Goal: Task Accomplishment & Management: Manage account settings

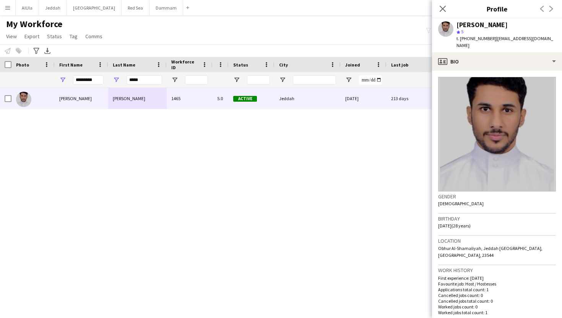
scroll to position [131, 0]
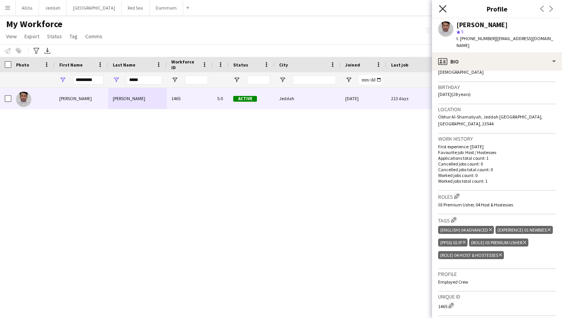
click at [442, 11] on icon "Close pop-in" at bounding box center [442, 8] width 7 height 7
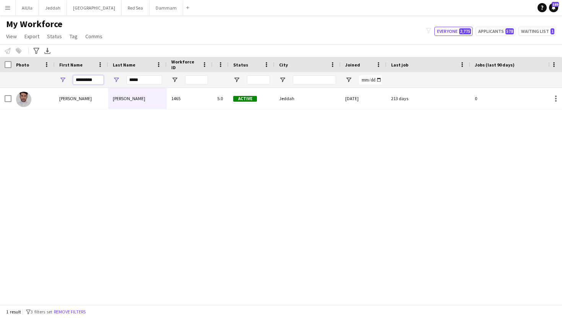
click at [90, 81] on input "*********" at bounding box center [88, 79] width 31 height 9
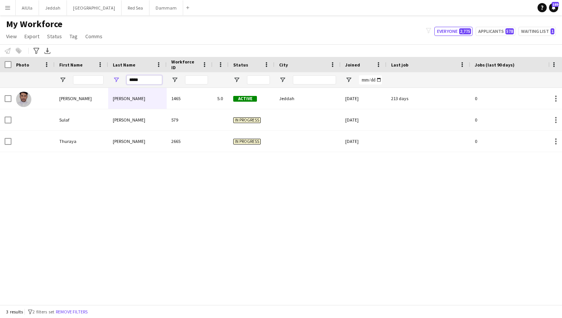
click at [142, 81] on input "*****" at bounding box center [145, 79] width 36 height 9
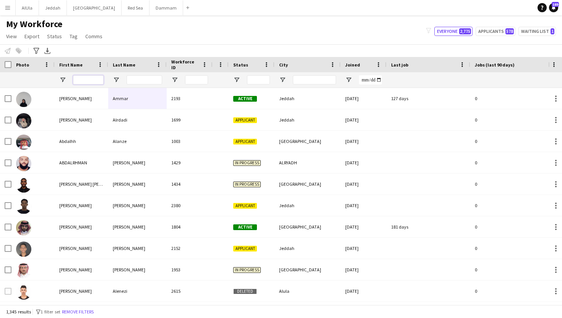
click at [88, 78] on input "First Name Filter Input" at bounding box center [88, 79] width 31 height 9
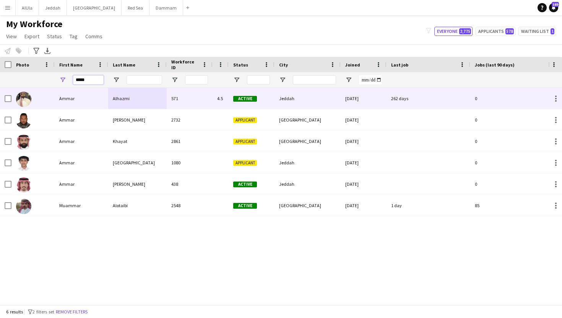
type input "*****"
click at [120, 105] on div "Alhazmi" at bounding box center [137, 98] width 58 height 21
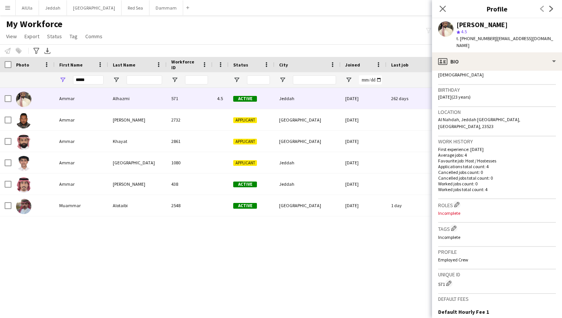
scroll to position [132, 0]
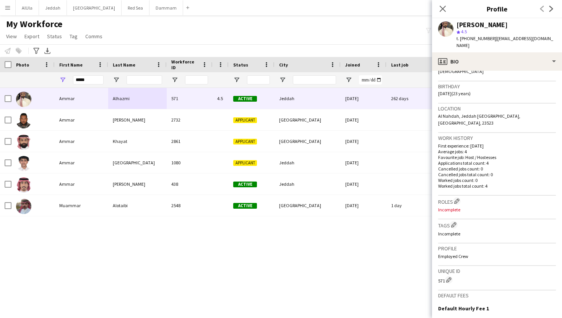
click at [448, 207] on p "Incomplete" at bounding box center [497, 210] width 118 height 6
click at [457, 198] on app-icon "Edit crew company roles" at bounding box center [456, 200] width 5 height 5
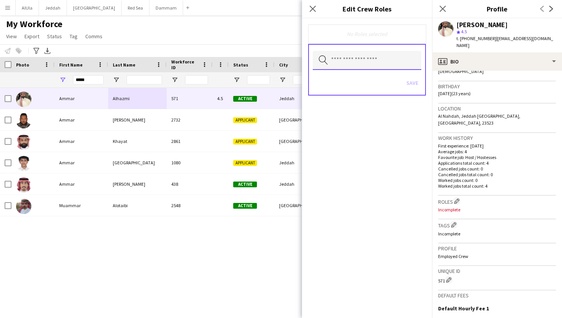
click at [370, 64] on input "text" at bounding box center [367, 60] width 109 height 19
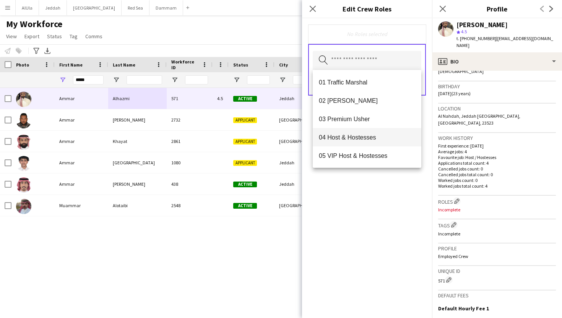
click at [360, 141] on mat-option "04 Host & Hostesses" at bounding box center [367, 137] width 109 height 18
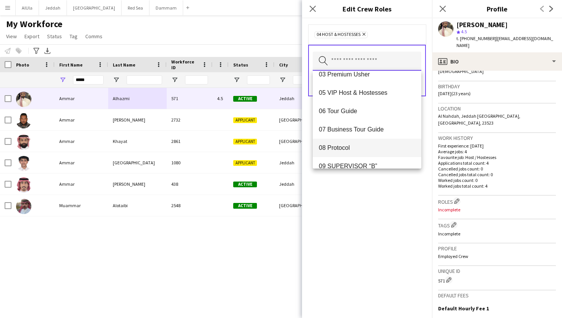
scroll to position [0, 0]
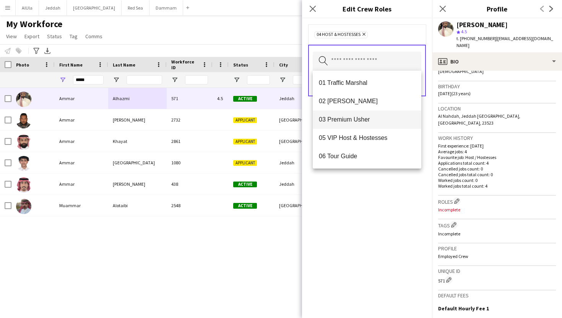
click at [362, 121] on span "03 Premium Usher" at bounding box center [367, 119] width 96 height 7
click at [409, 210] on div "03 Premium [PERSON_NAME] Remove 04 Host & Hostesses Remove Search by role type …" at bounding box center [367, 168] width 130 height 300
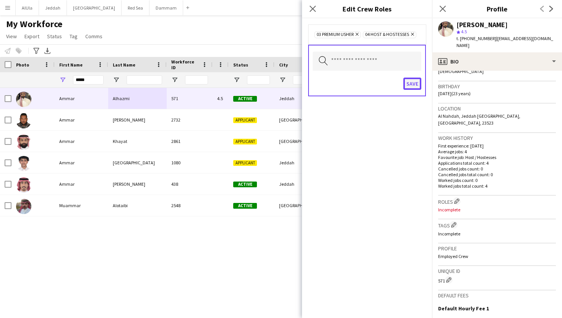
click at [414, 88] on button "Save" at bounding box center [412, 84] width 18 height 12
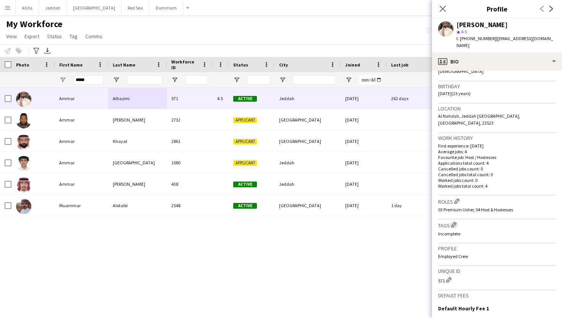
click at [456, 222] on app-icon "Edit crew company tags" at bounding box center [453, 224] width 5 height 5
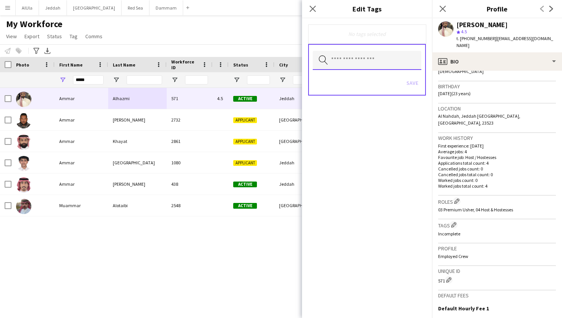
click at [376, 63] on input "text" at bounding box center [367, 60] width 109 height 19
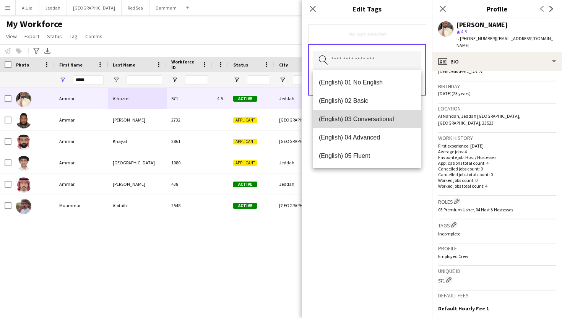
click at [362, 118] on span "(English) 03 Conversational" at bounding box center [367, 118] width 96 height 7
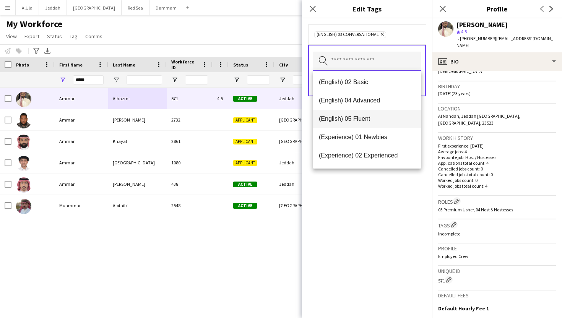
scroll to position [21, 0]
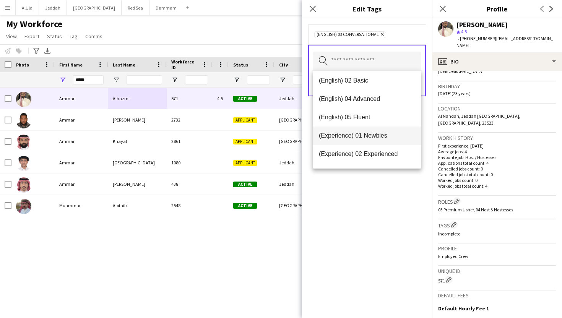
click at [367, 135] on span "(Experience) 01 Newbies" at bounding box center [367, 135] width 96 height 7
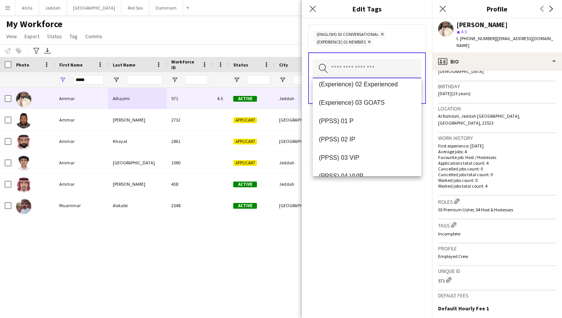
scroll to position [86, 0]
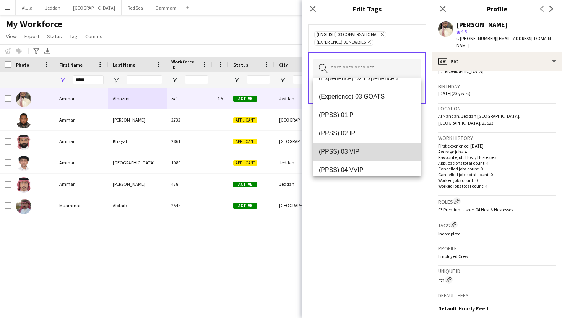
click at [363, 149] on span "(PPSS) 03 VIP" at bounding box center [367, 151] width 96 height 7
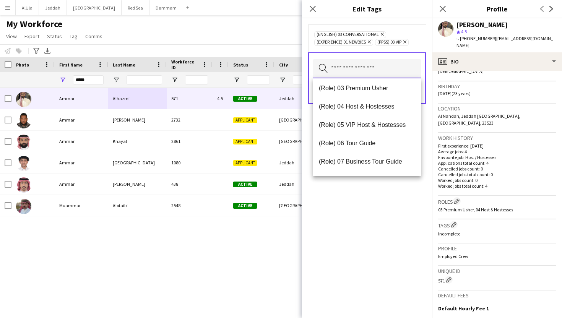
scroll to position [234, 0]
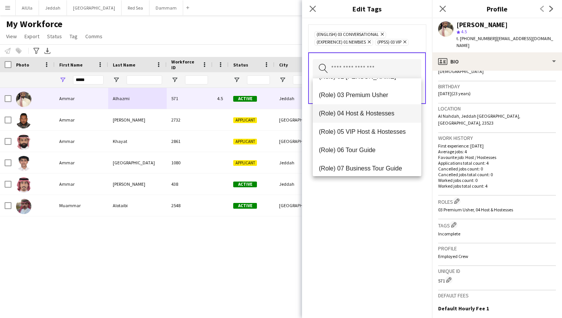
click at [364, 112] on span "(Role) 04 Host & Hostesses" at bounding box center [367, 113] width 96 height 7
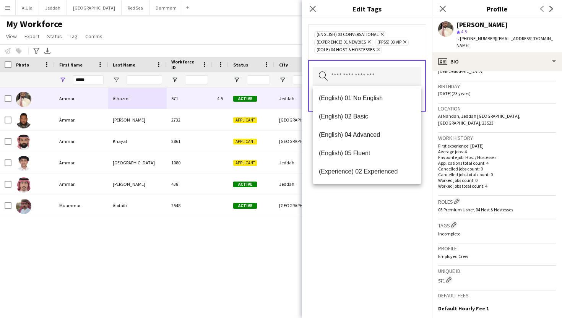
click at [409, 227] on div "(English) 03 Conversational Remove (Experience) 01 Newbies Remove (PPSS) 03 VIP…" at bounding box center [367, 168] width 130 height 300
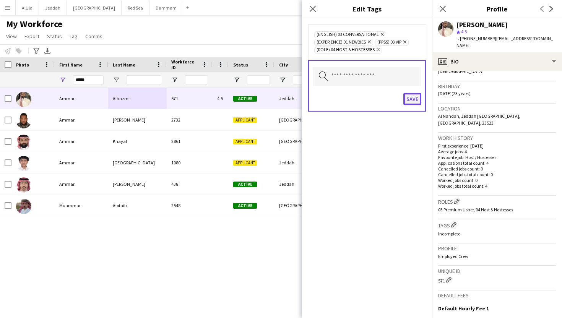
click at [413, 101] on button "Save" at bounding box center [412, 99] width 18 height 12
